Goal: Task Accomplishment & Management: Complete application form

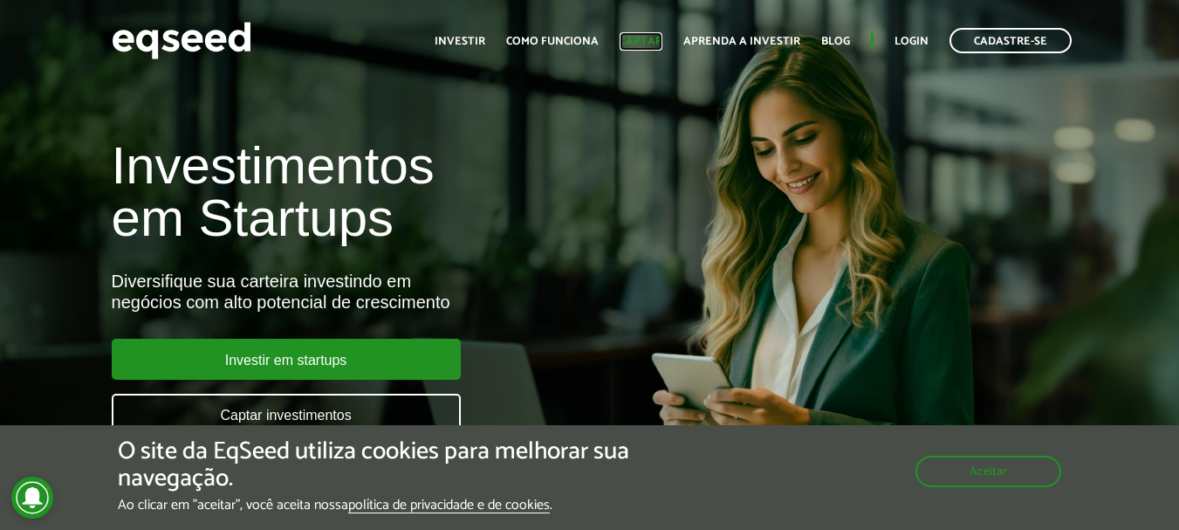
click at [648, 41] on link "Captar" at bounding box center [640, 41] width 43 height 11
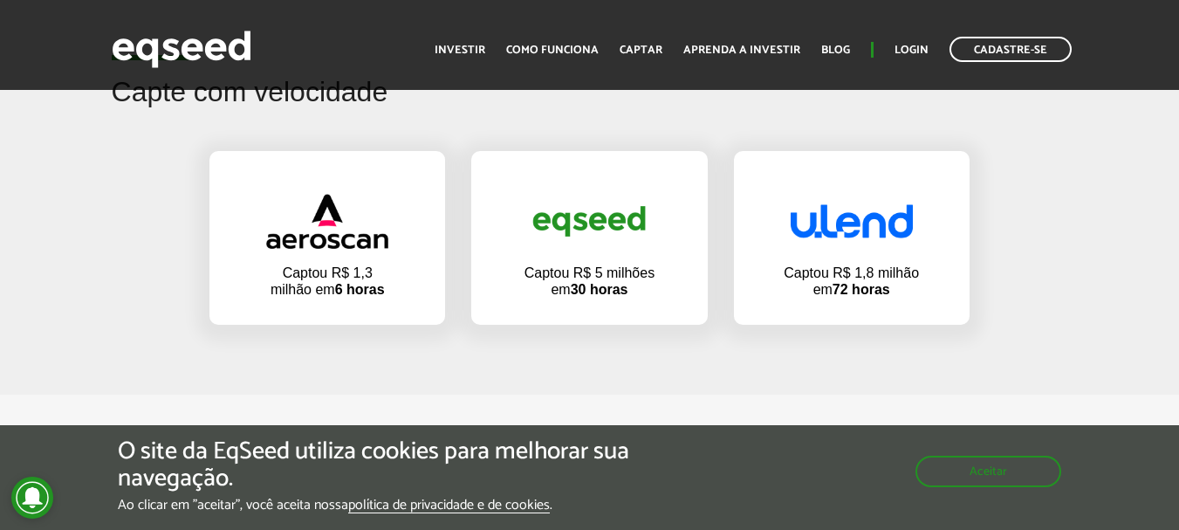
scroll to position [1184, 0]
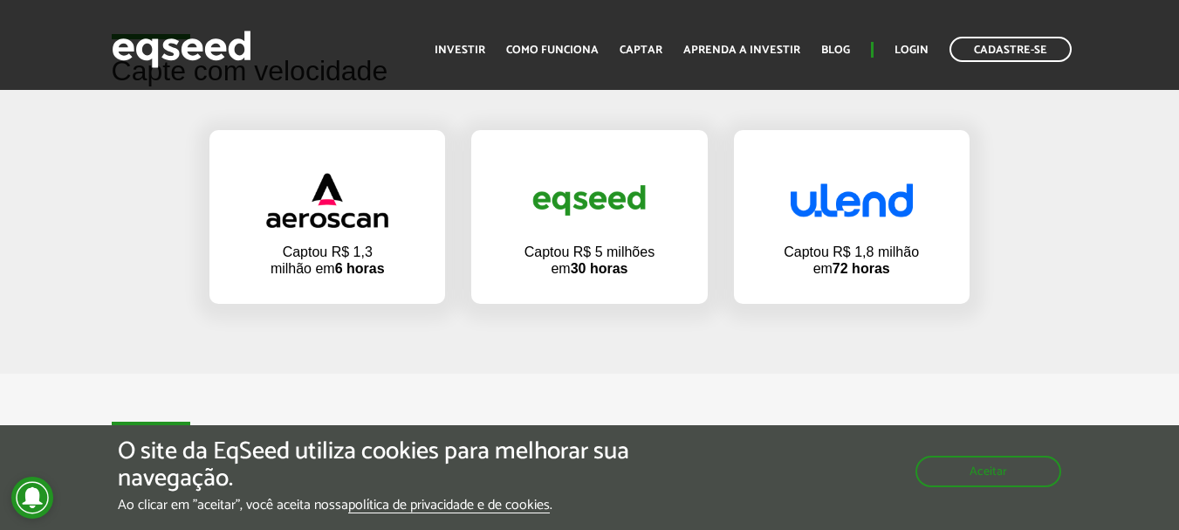
drag, startPoint x: 1187, startPoint y: 31, endPoint x: 1172, endPoint y: 128, distance: 99.0
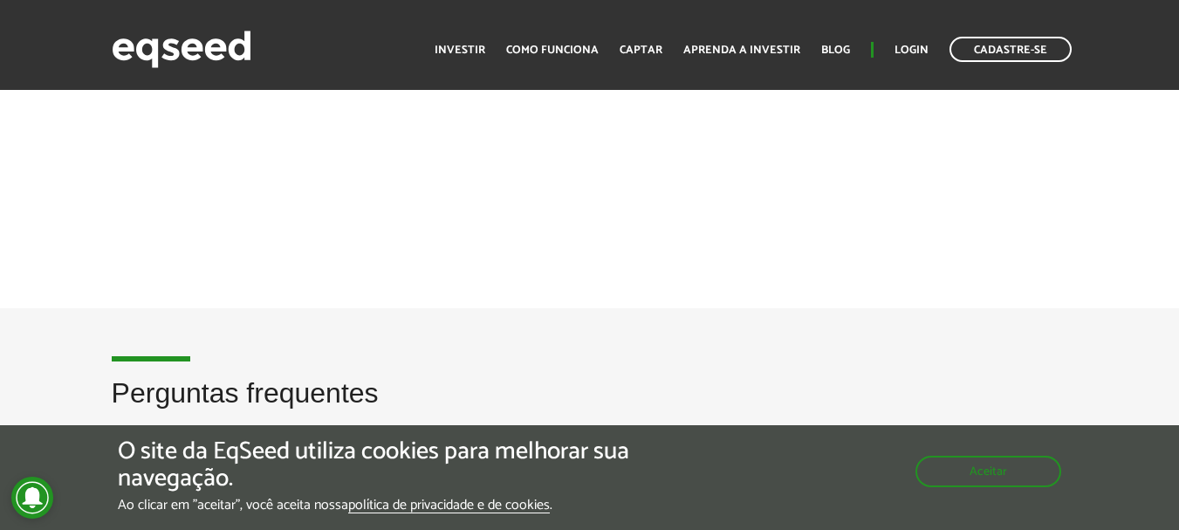
scroll to position [1520, 0]
